Goal: Information Seeking & Learning: Learn about a topic

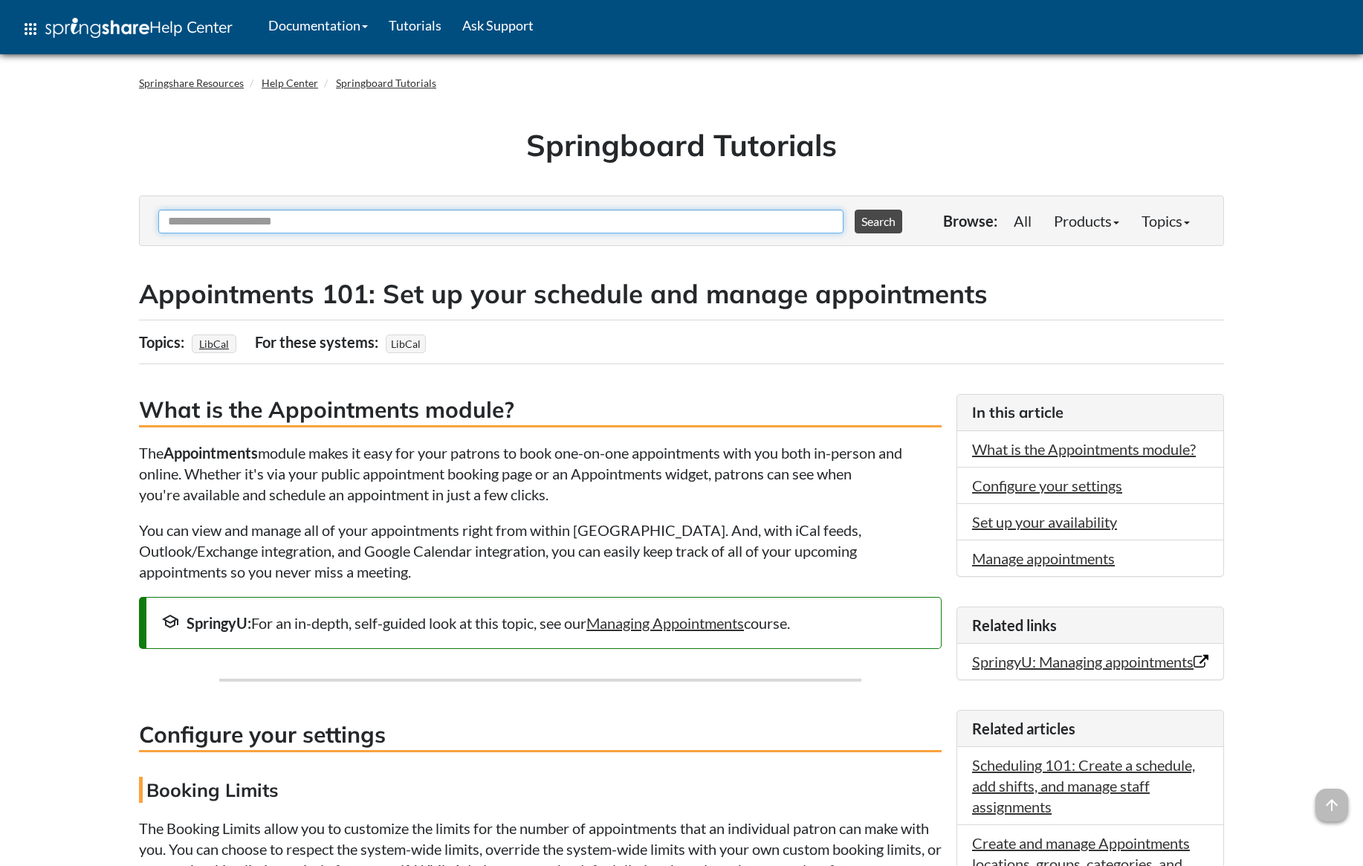
click at [422, 226] on input "Ask Another Question" at bounding box center [500, 222] width 685 height 24
type input "*"
type input "**********"
click at [855, 210] on button "Search" at bounding box center [879, 222] width 48 height 24
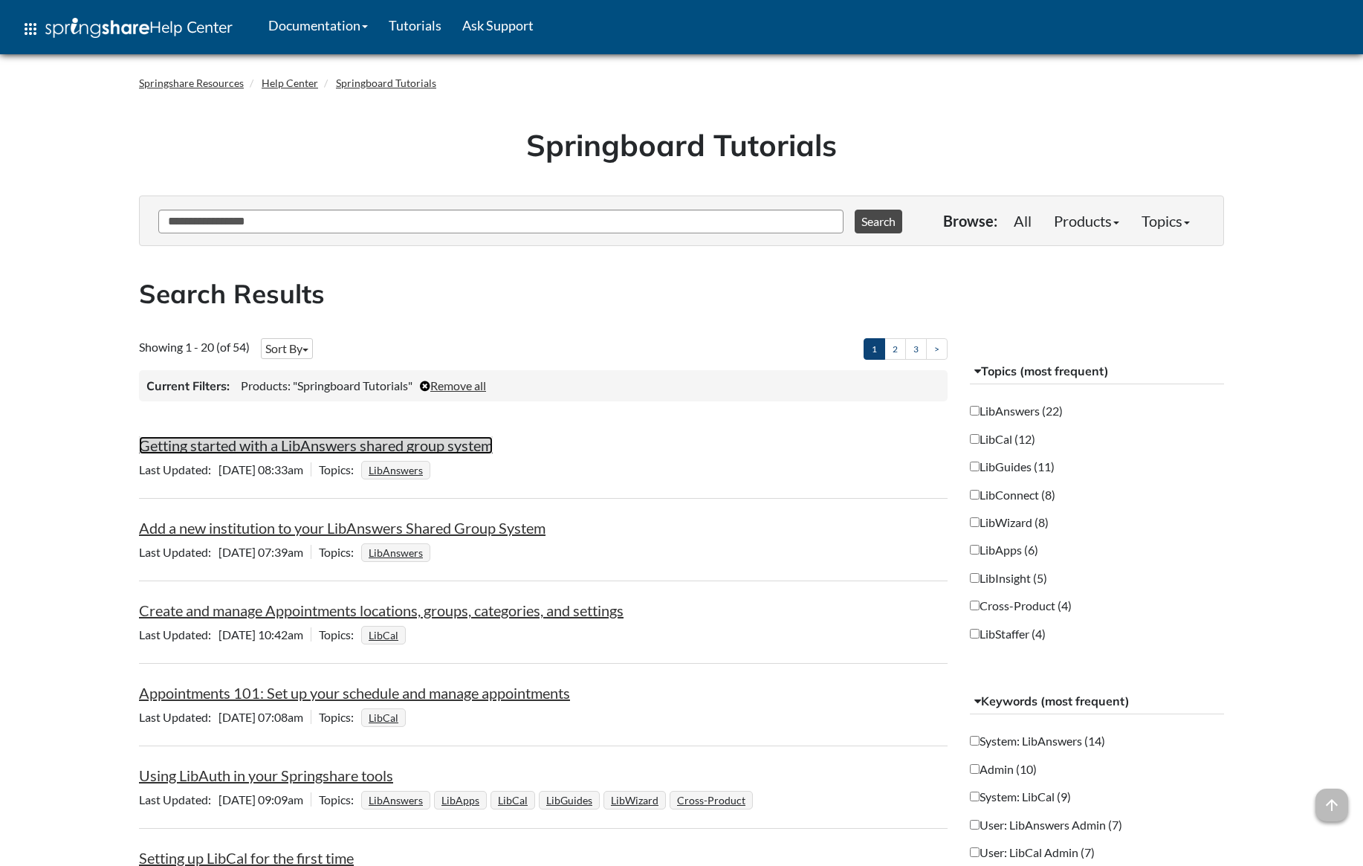
click at [252, 450] on link "Getting started with a LibAnswers shared group system" at bounding box center [316, 445] width 354 height 18
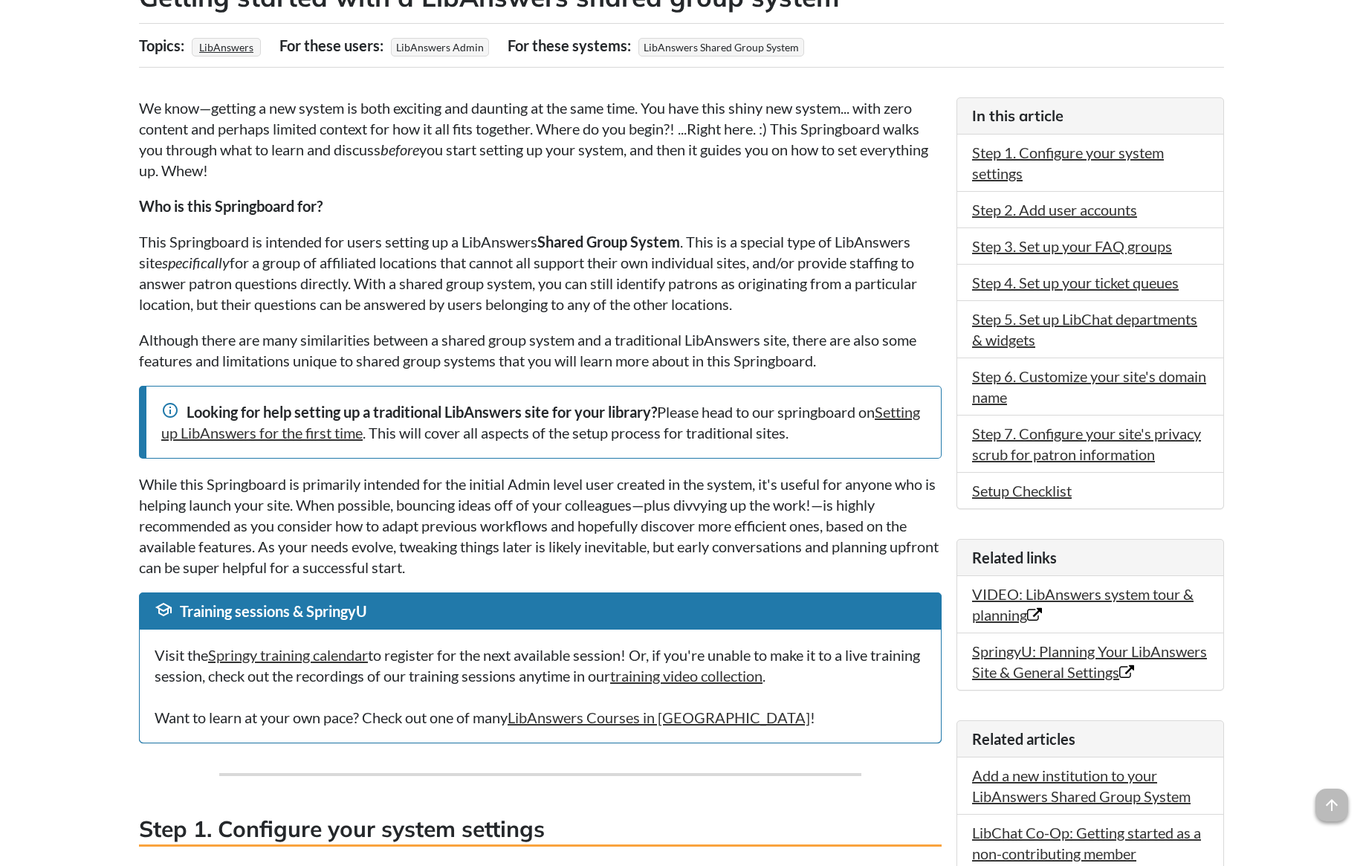
scroll to position [325, 0]
